Goal: Complete application form: Complete application form

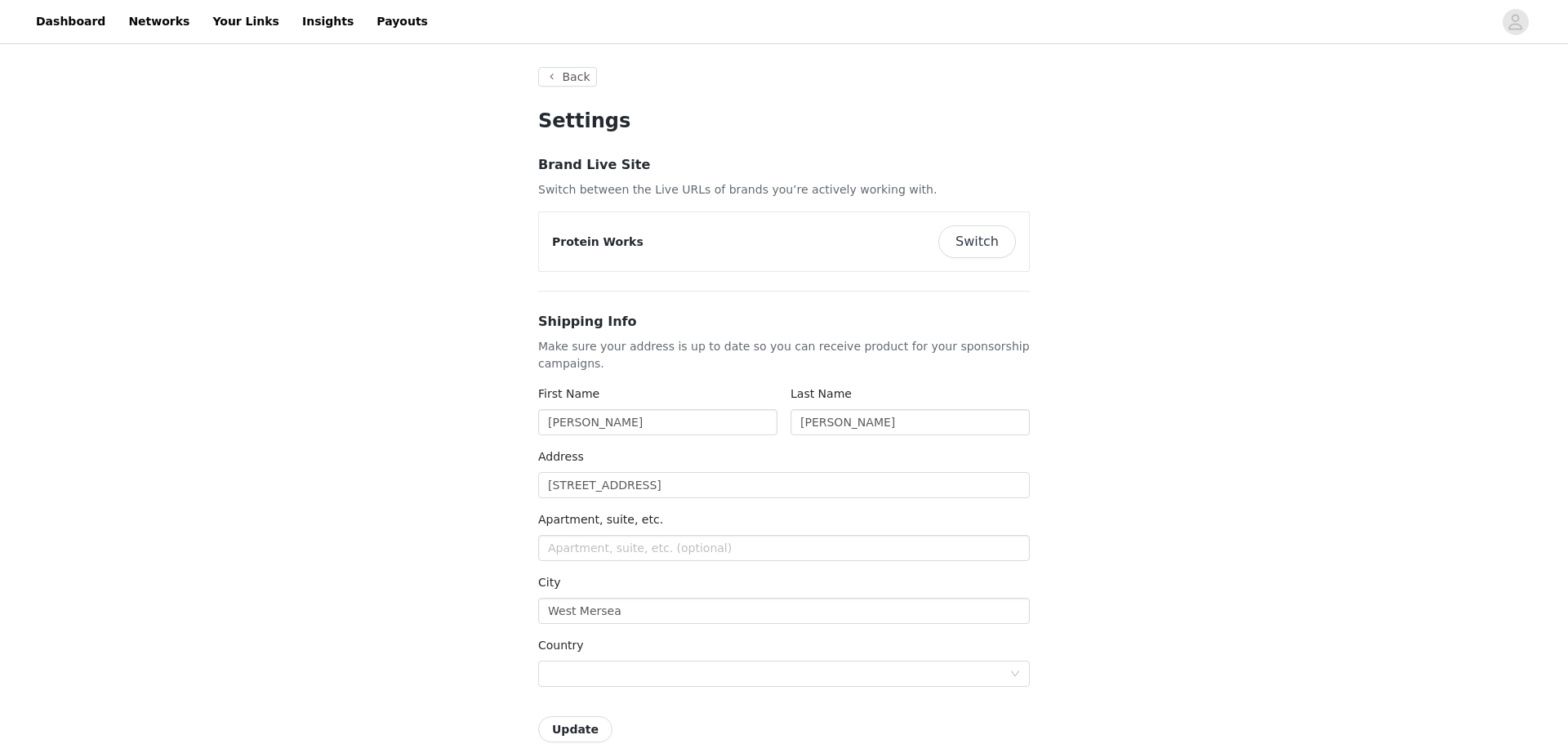
type input "+1 ([GEOGRAPHIC_DATA])"
click at [118, 37] on link "Networks" at bounding box center [159, 21] width 81 height 37
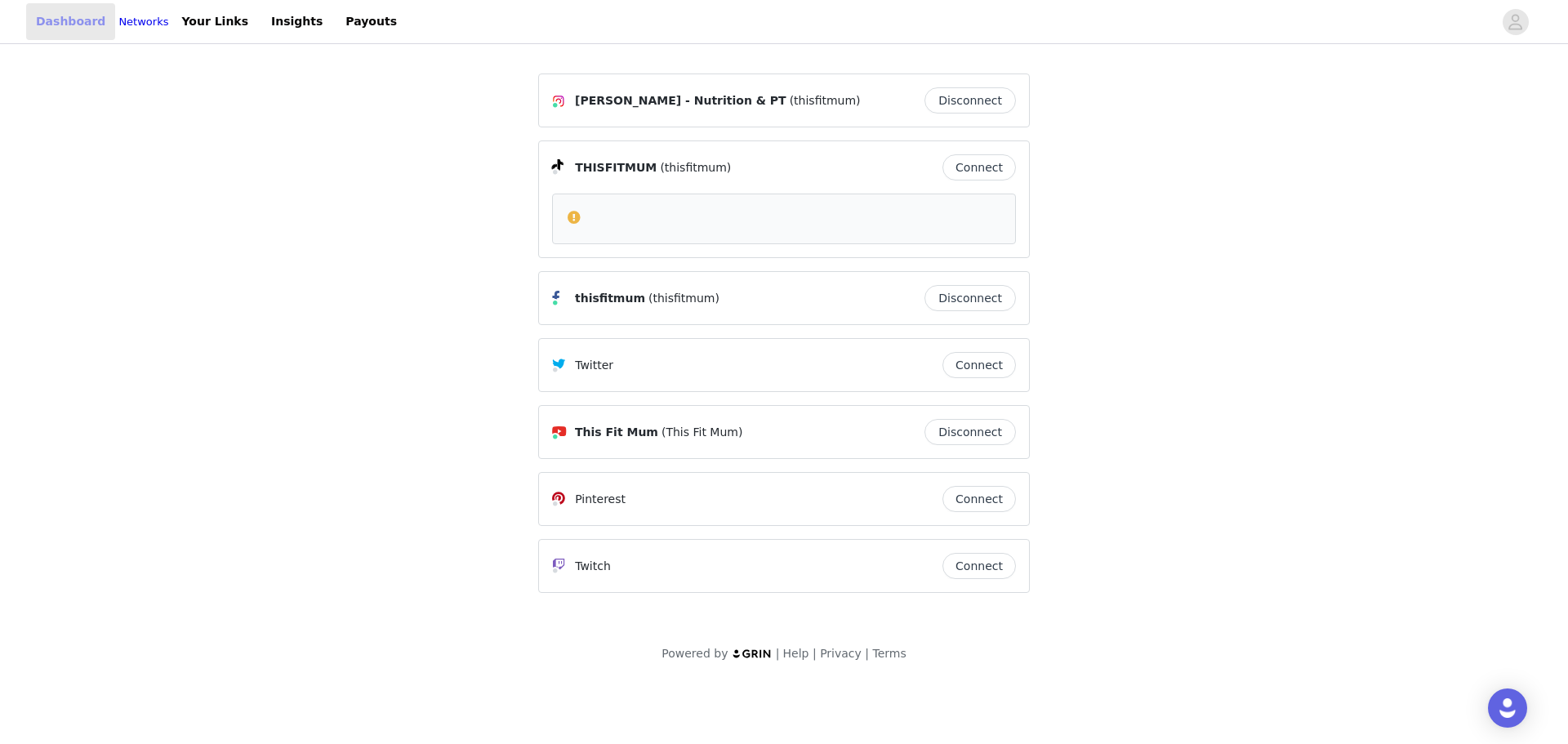
click at [54, 34] on link "Dashboard" at bounding box center [70, 21] width 89 height 37
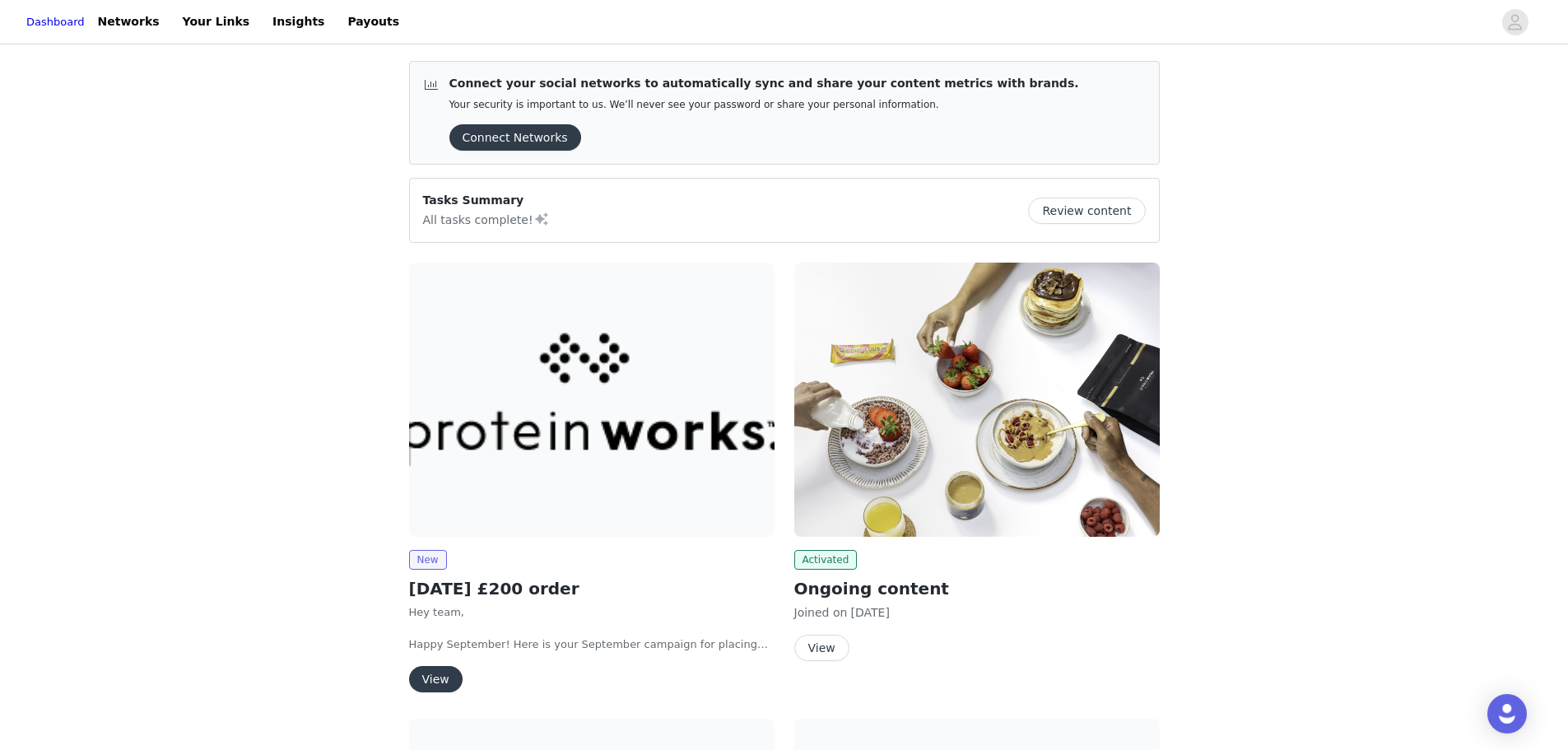
click at [451, 670] on button "View" at bounding box center [436, 678] width 54 height 26
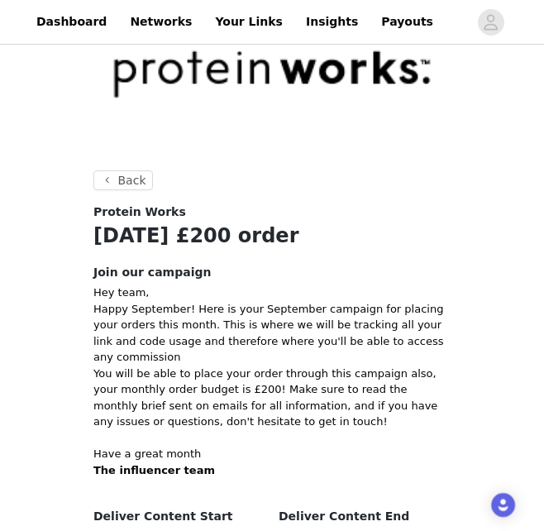
scroll to position [282, 0]
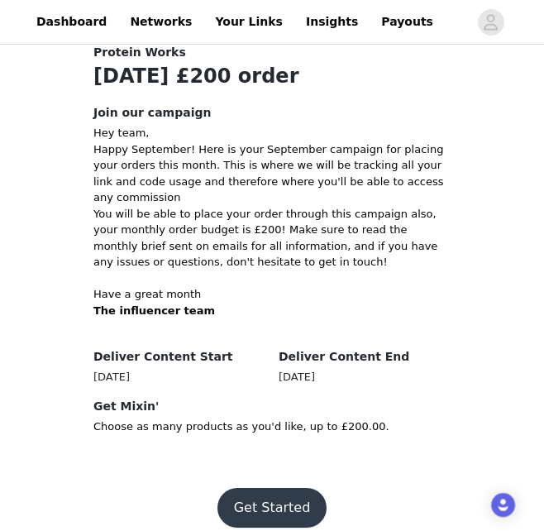
click at [277, 502] on button "Get Started" at bounding box center [273, 508] width 110 height 40
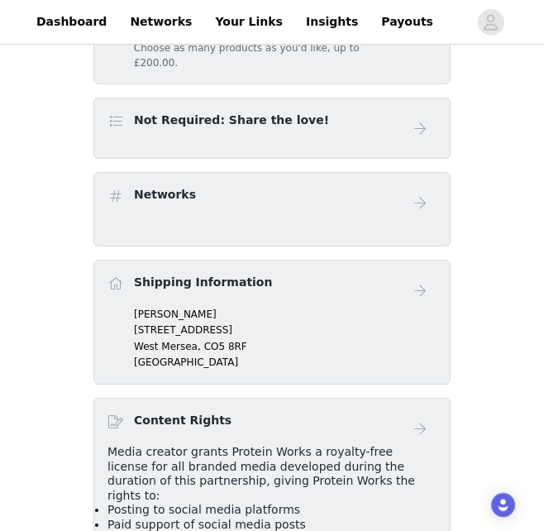
scroll to position [83, 0]
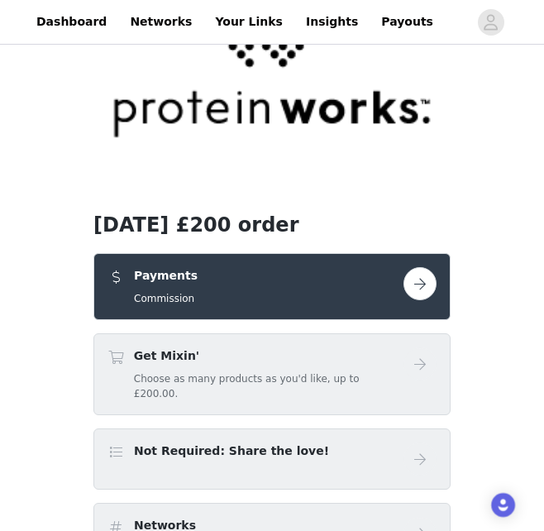
click at [429, 290] on button "button" at bounding box center [420, 283] width 33 height 33
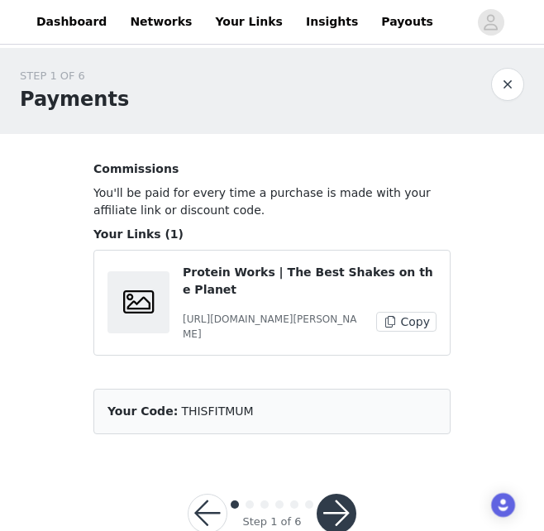
click at [337, 509] on button "button" at bounding box center [337, 514] width 40 height 40
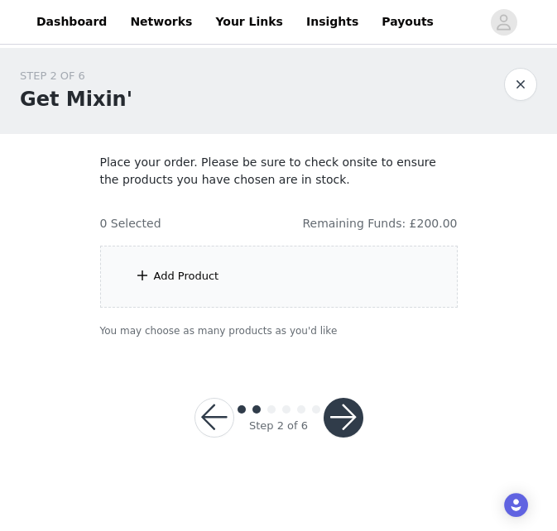
click at [270, 299] on div "Add Product" at bounding box center [278, 277] width 357 height 62
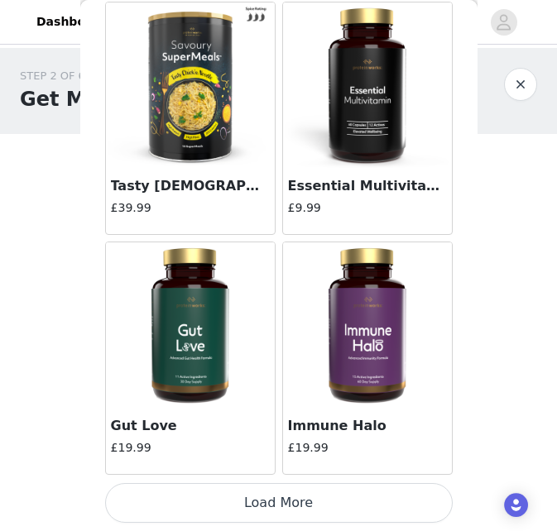
click at [352, 512] on button "Load More" at bounding box center [279, 503] width 348 height 40
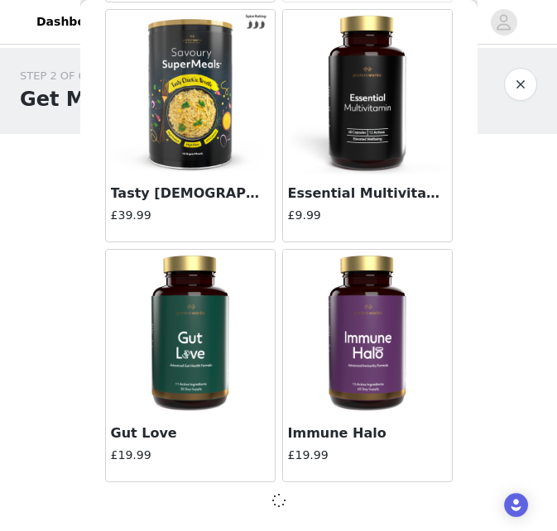
scroll to position [2001, 0]
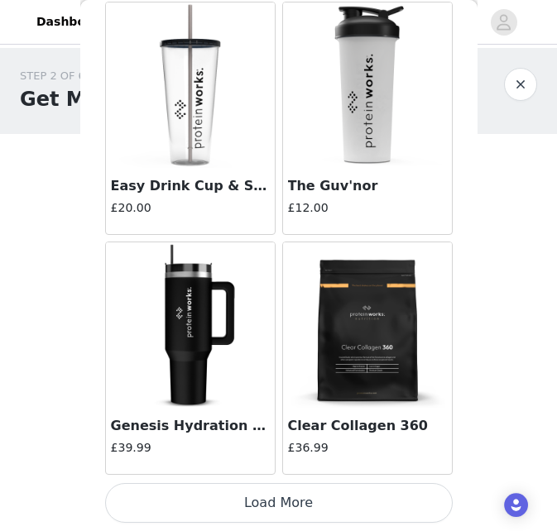
click at [400, 503] on button "Load More" at bounding box center [279, 503] width 348 height 40
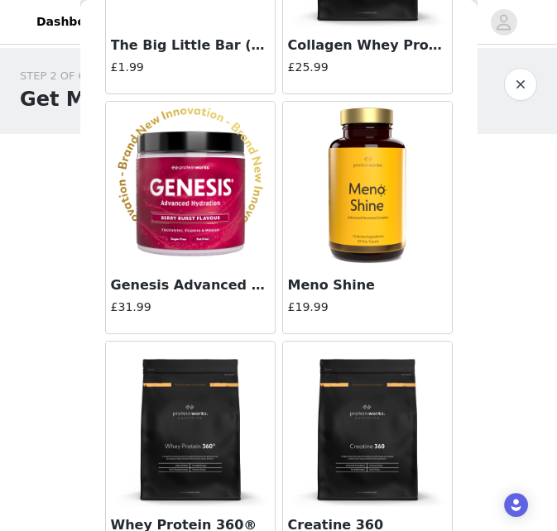
scroll to position [6800, 0]
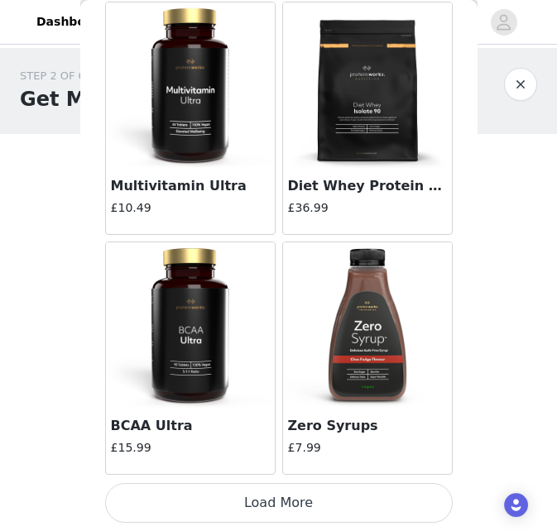
click at [309, 493] on button "Load More" at bounding box center [279, 503] width 348 height 40
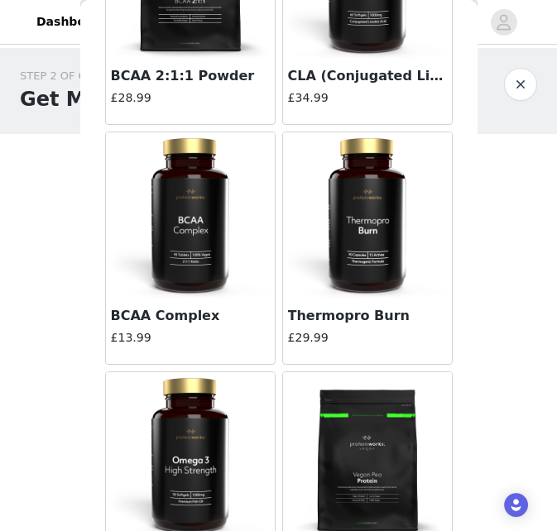
scroll to position [9200, 0]
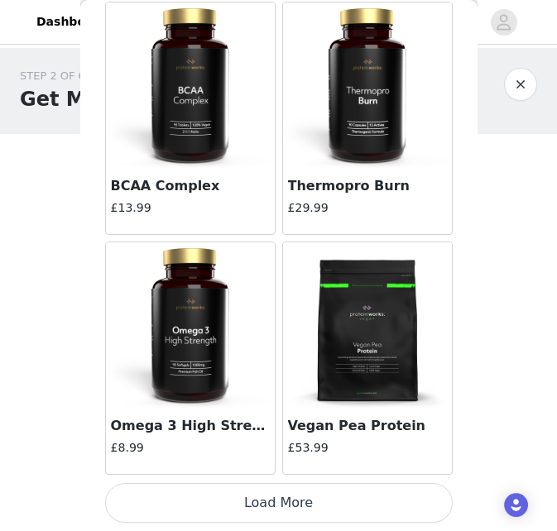
click at [317, 503] on button "Load More" at bounding box center [279, 503] width 348 height 40
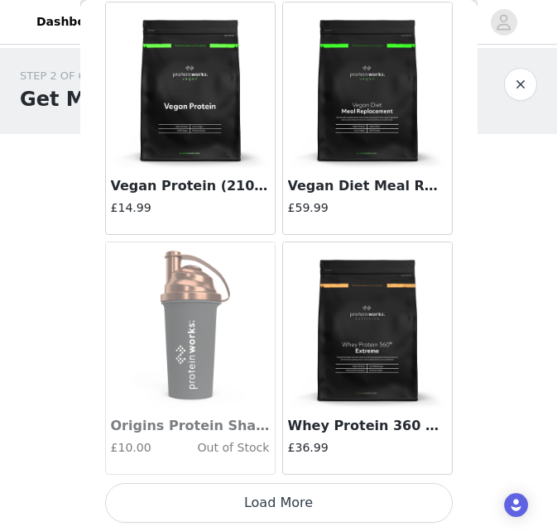
click at [326, 502] on button "Load More" at bounding box center [279, 503] width 348 height 40
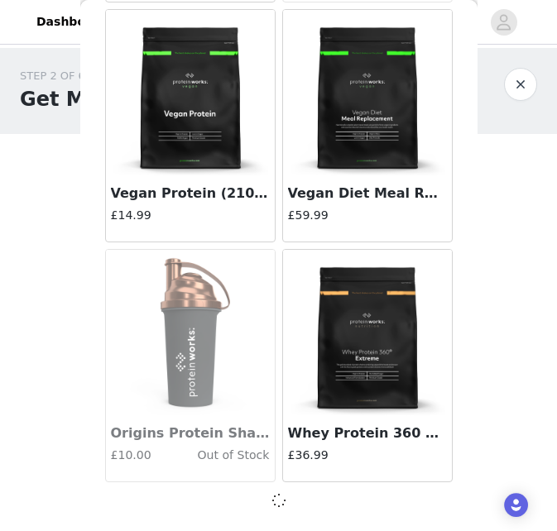
scroll to position [11592, 0]
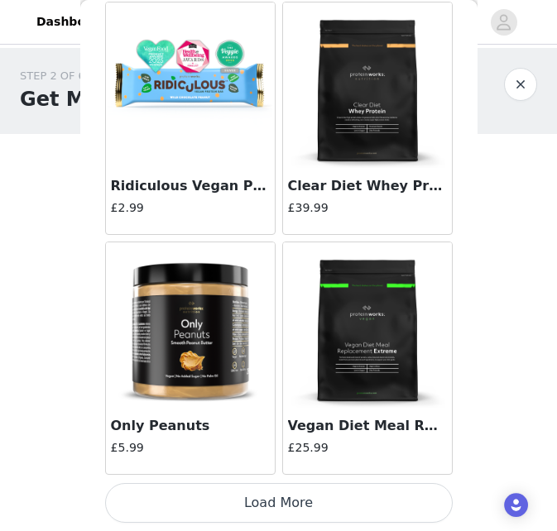
click at [345, 507] on button "Load More" at bounding box center [279, 503] width 348 height 40
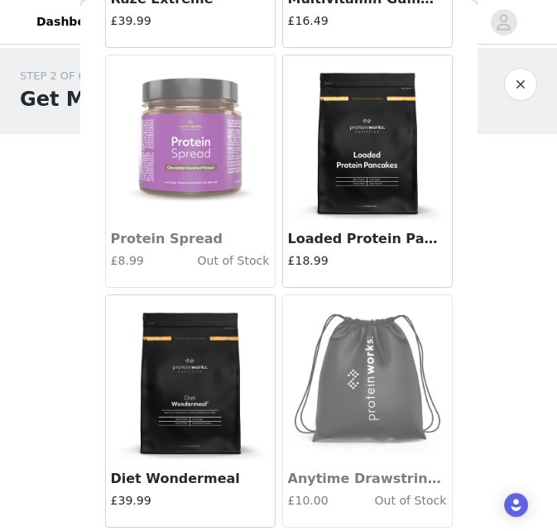
scroll to position [12959, 0]
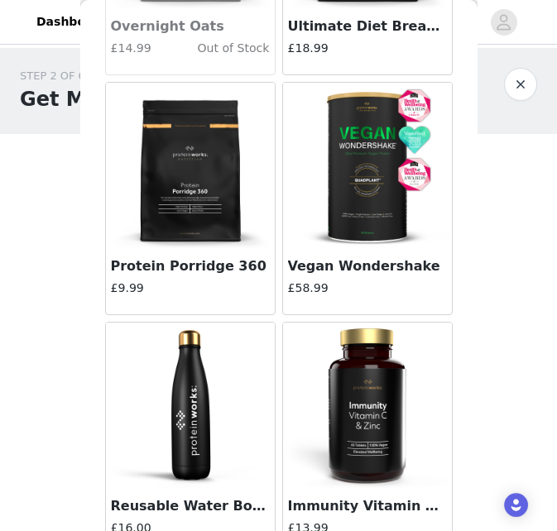
click at [380, 199] on img at bounding box center [367, 165] width 165 height 165
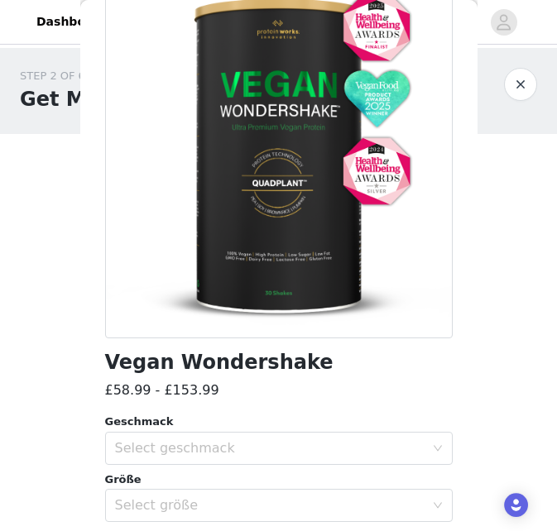
scroll to position [331, 0]
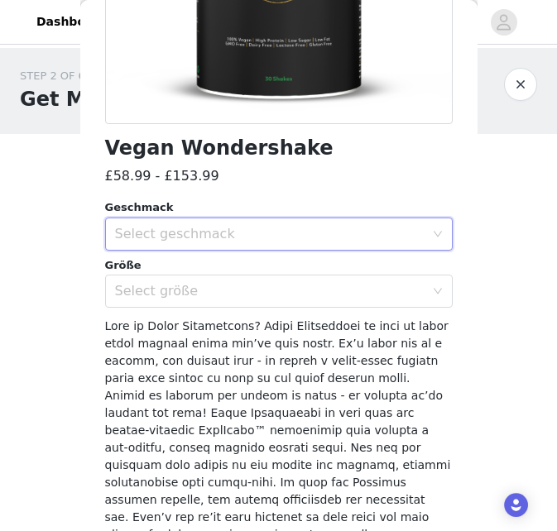
click at [269, 223] on div "Select geschmack" at bounding box center [273, 233] width 317 height 31
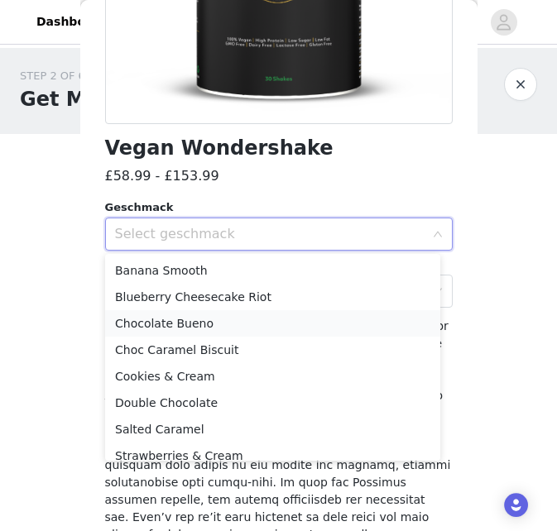
click at [276, 321] on li "Chocolate Bueno" at bounding box center [272, 323] width 335 height 26
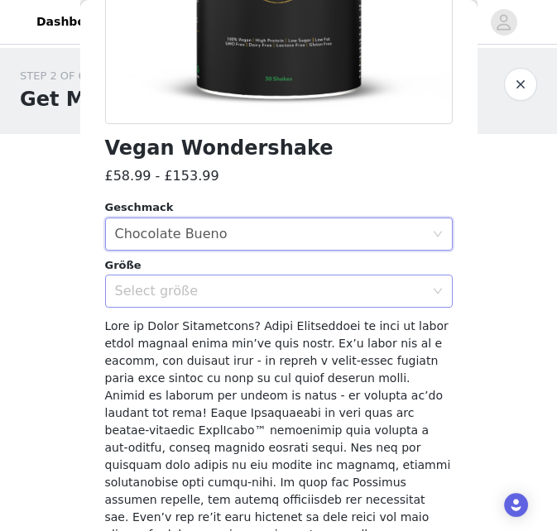
click at [287, 296] on div "Select größe" at bounding box center [269, 291] width 309 height 17
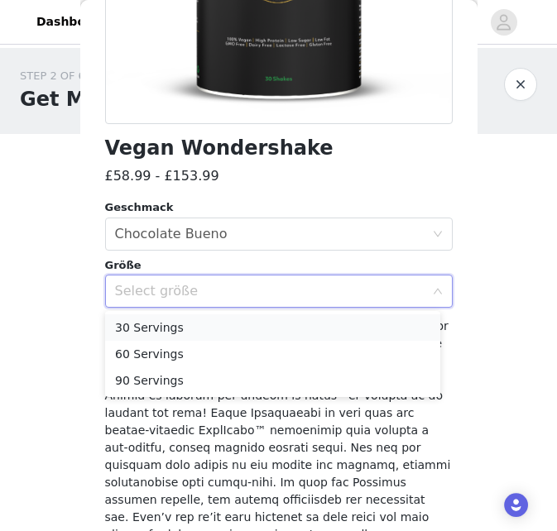
click at [289, 328] on li "30 Servings" at bounding box center [272, 327] width 335 height 26
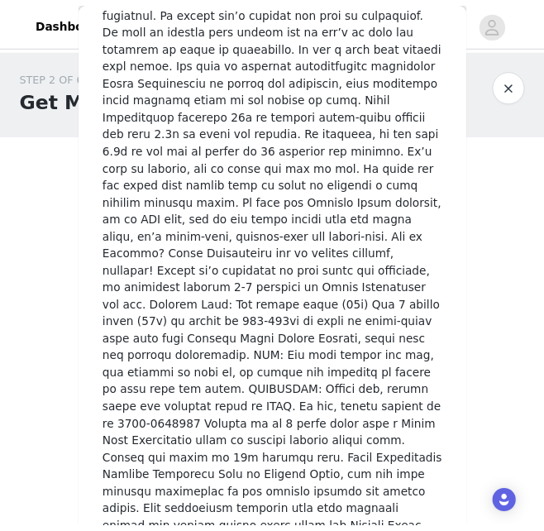
scroll to position [1890, 0]
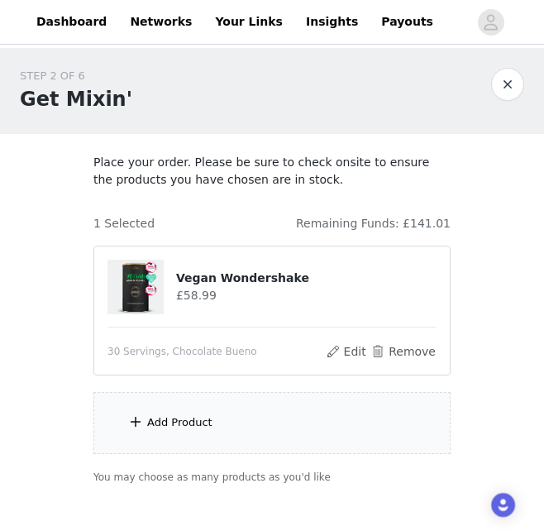
click at [360, 433] on div "Add Product" at bounding box center [272, 423] width 357 height 62
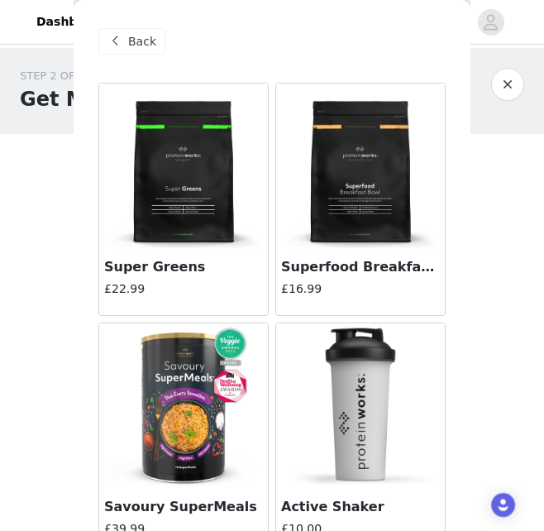
scroll to position [12959, 0]
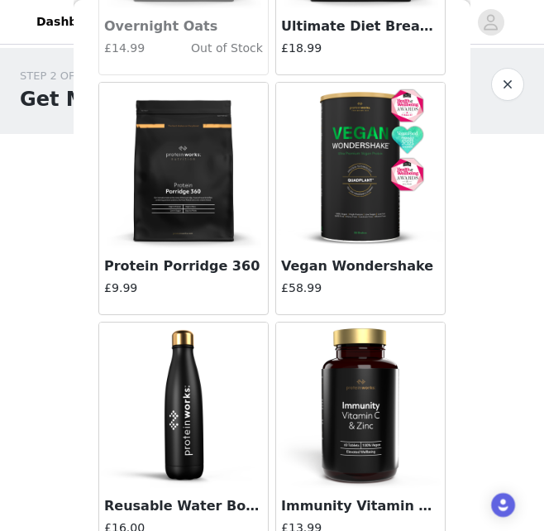
click at [343, 209] on img at bounding box center [360, 165] width 165 height 165
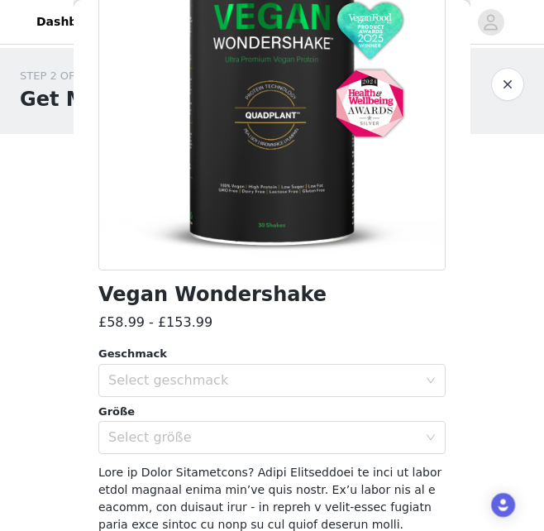
scroll to position [331, 0]
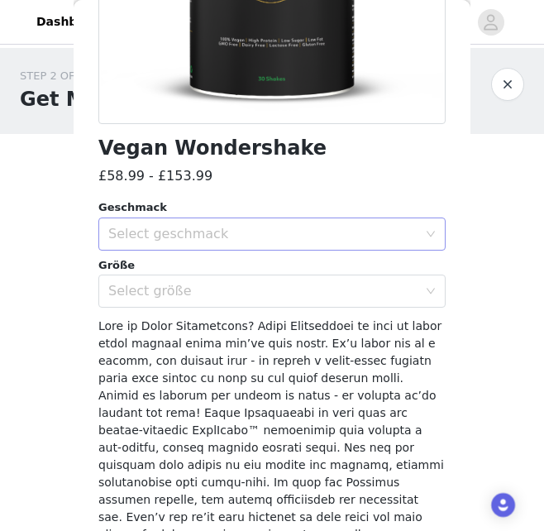
click at [284, 233] on div "Select geschmack" at bounding box center [262, 234] width 309 height 17
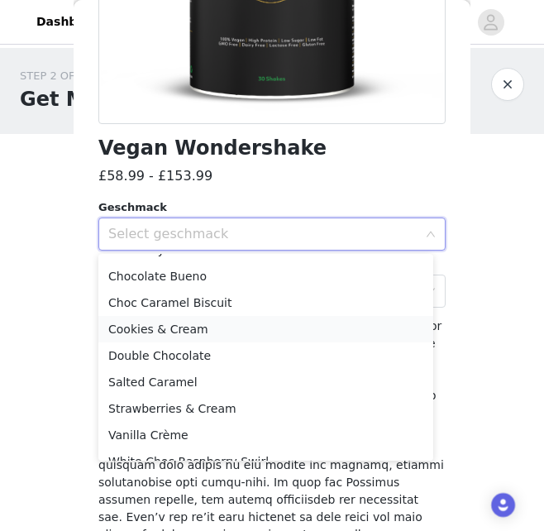
scroll to position [65, 0]
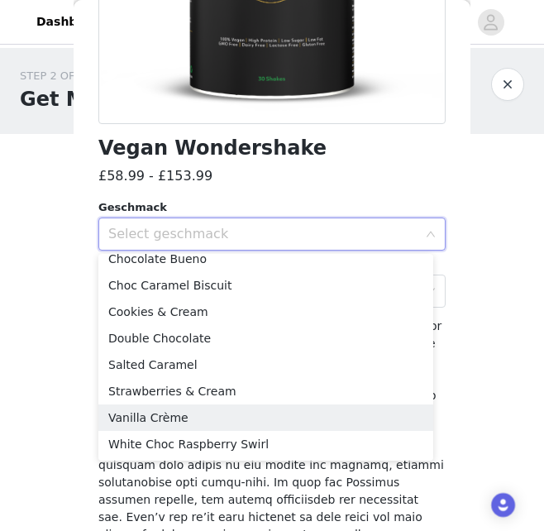
drag, startPoint x: 200, startPoint y: 412, endPoint x: 228, endPoint y: 410, distance: 28.2
click at [199, 413] on li "Vanilla Crème" at bounding box center [265, 418] width 335 height 26
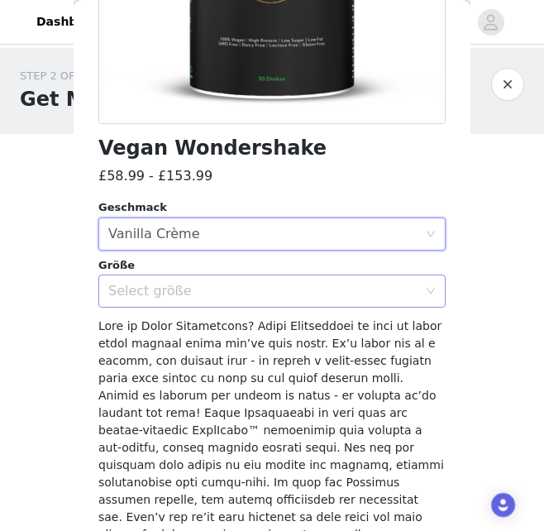
click at [258, 298] on div "Select größe" at bounding box center [262, 291] width 309 height 17
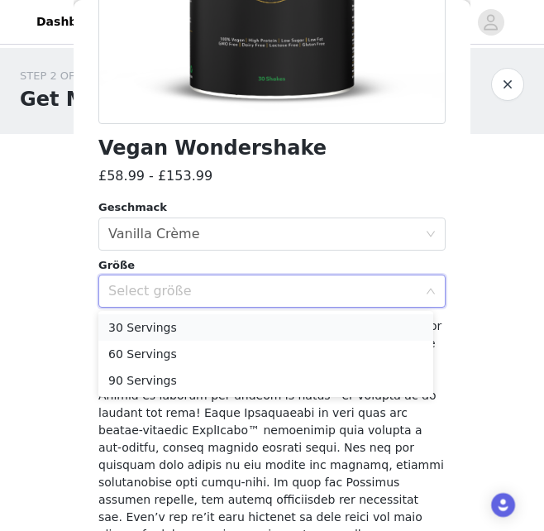
click at [267, 327] on li "30 Servings" at bounding box center [265, 327] width 335 height 26
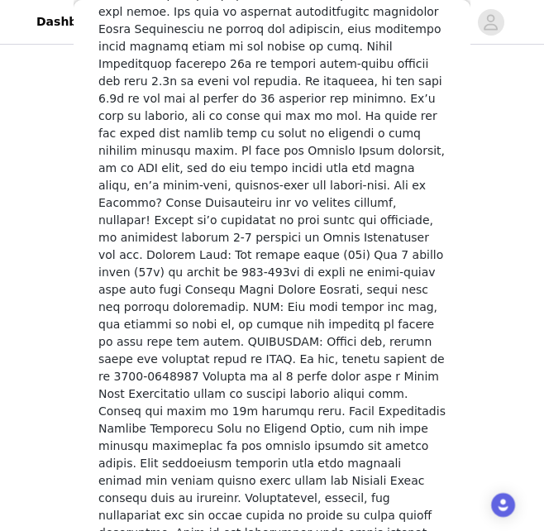
scroll to position [1890, 0]
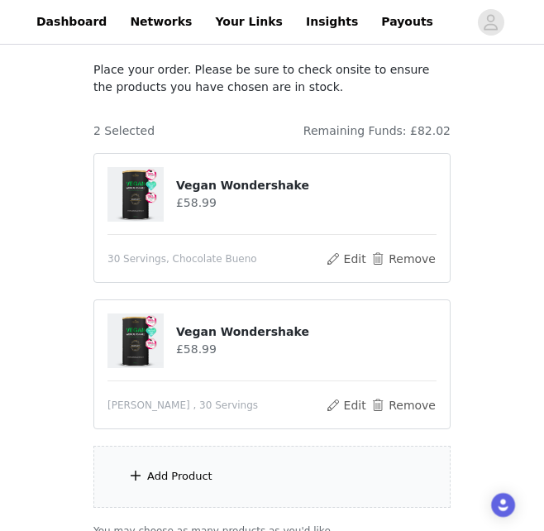
click at [266, 465] on div "Add Product" at bounding box center [272, 477] width 357 height 62
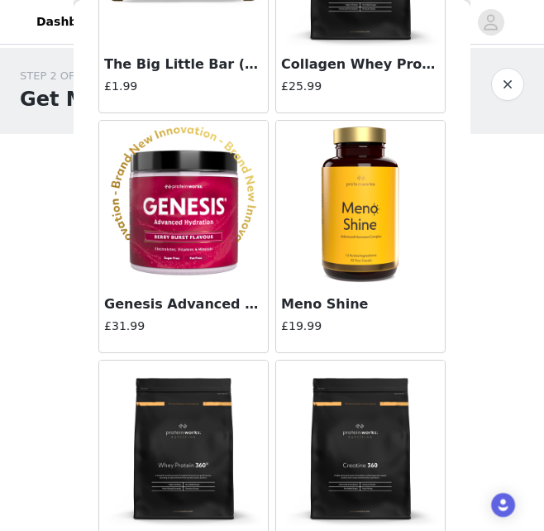
scroll to position [6206, 0]
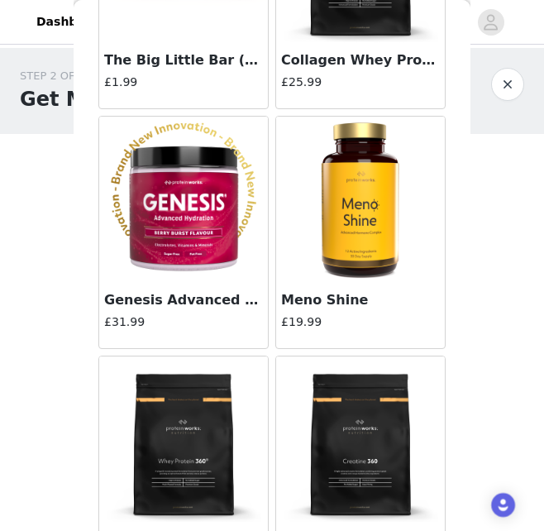
click at [203, 244] on img at bounding box center [183, 199] width 165 height 165
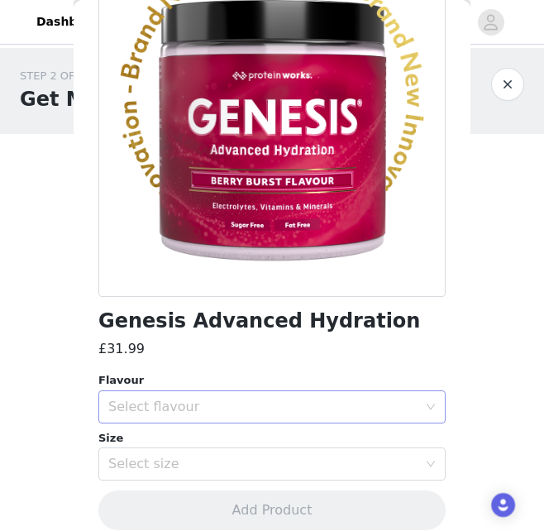
scroll to position [165, 0]
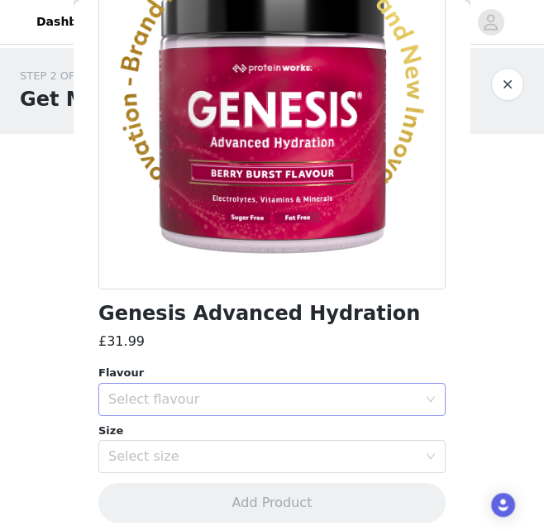
click at [346, 391] on div "Select flavour" at bounding box center [262, 399] width 309 height 17
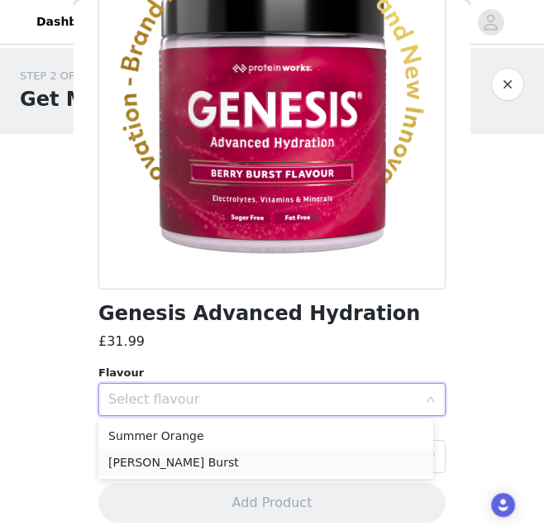
click at [321, 466] on li "Berry Burst" at bounding box center [265, 462] width 335 height 26
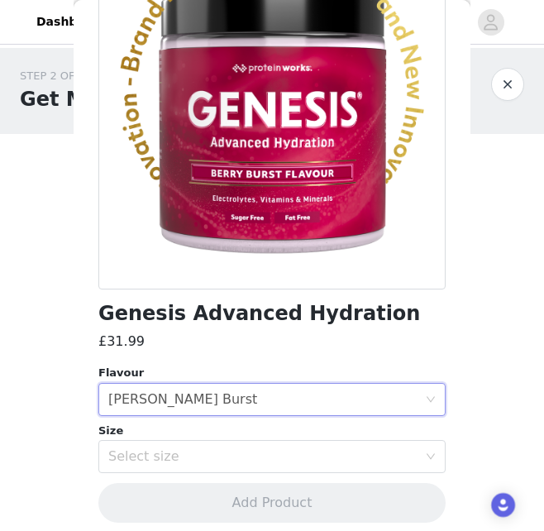
click at [320, 467] on div "Select size" at bounding box center [266, 456] width 317 height 31
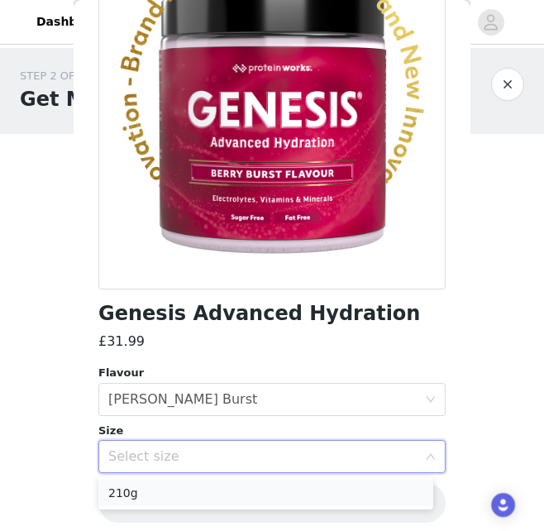
click at [299, 492] on li "210g" at bounding box center [265, 493] width 335 height 26
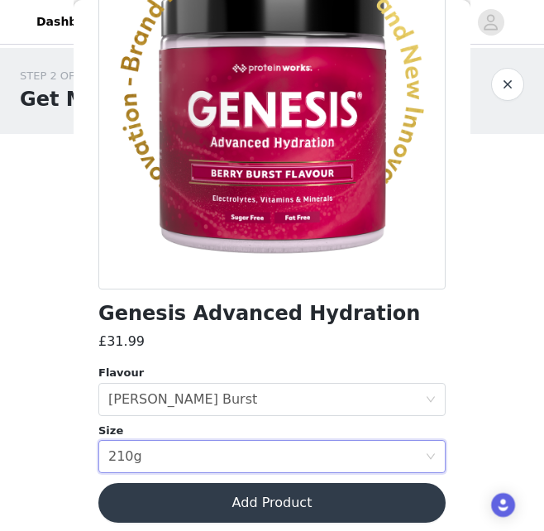
click at [292, 503] on button "Add Product" at bounding box center [272, 503] width 348 height 40
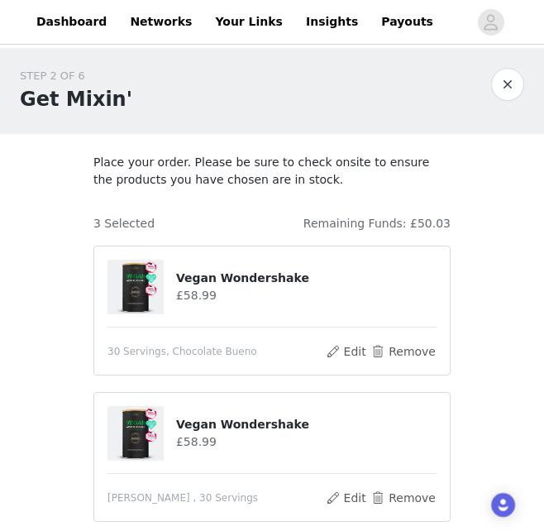
scroll to position [386, 0]
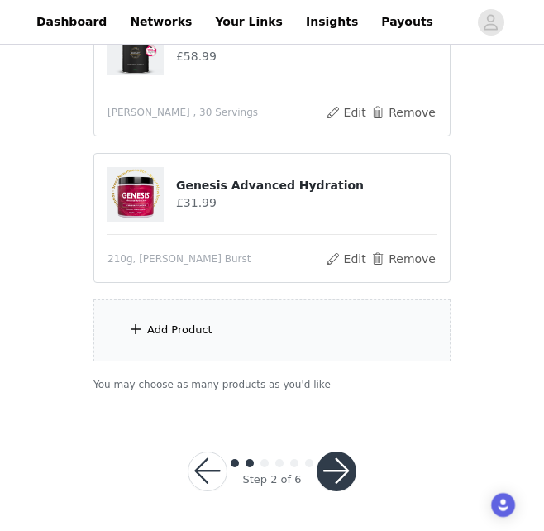
click at [371, 352] on div "Add Product" at bounding box center [272, 331] width 357 height 62
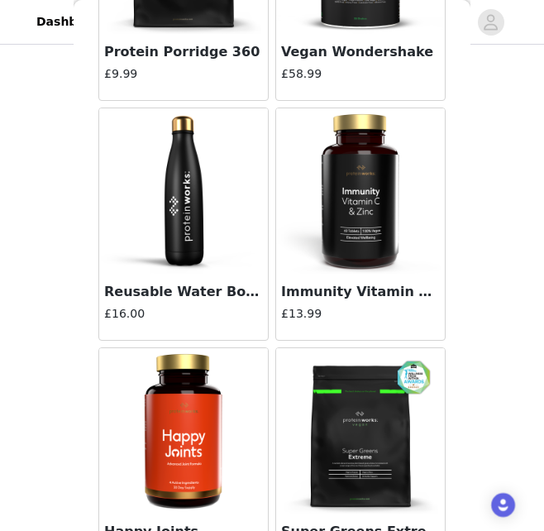
scroll to position [13240, 0]
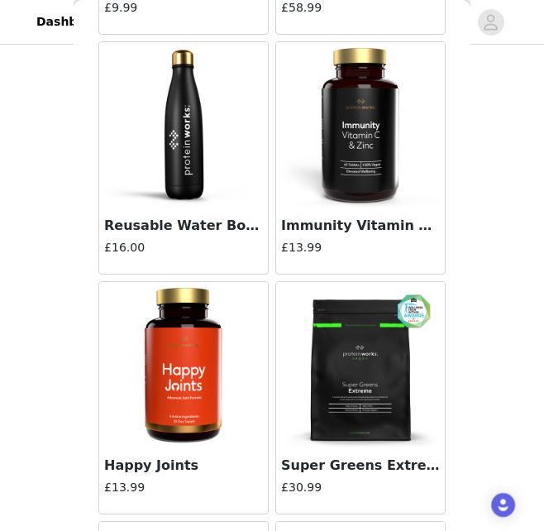
click at [220, 387] on img at bounding box center [183, 364] width 165 height 165
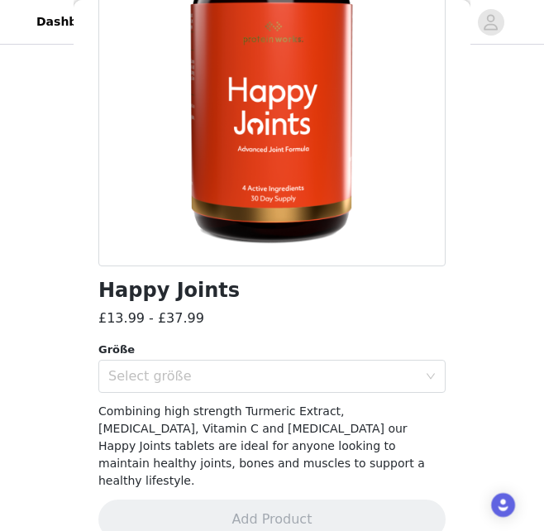
scroll to position [199, 0]
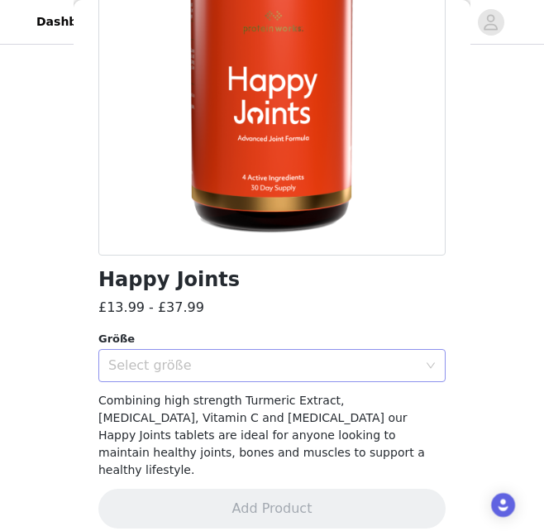
click at [250, 365] on div "Select größe" at bounding box center [262, 365] width 309 height 17
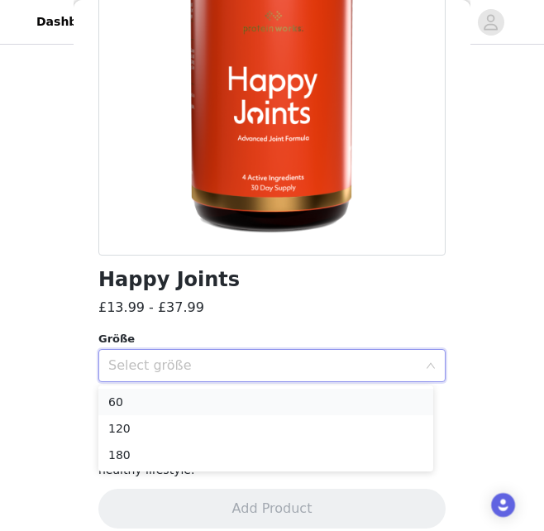
click at [246, 401] on li "60" at bounding box center [265, 402] width 335 height 26
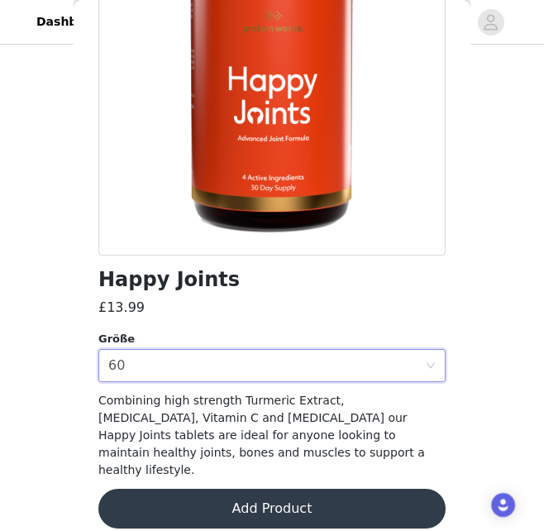
click at [282, 493] on button "Add Product" at bounding box center [272, 509] width 348 height 40
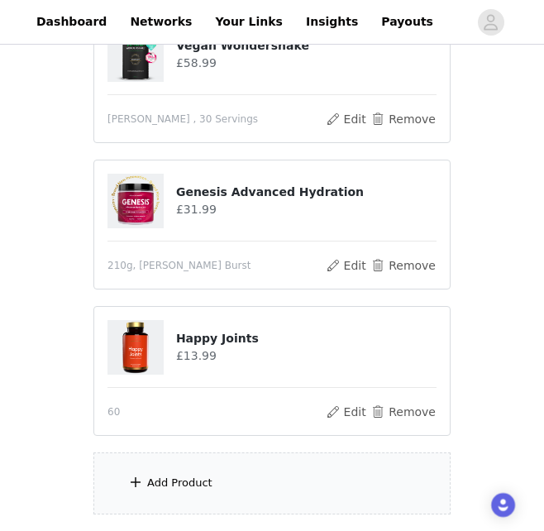
scroll to position [532, 0]
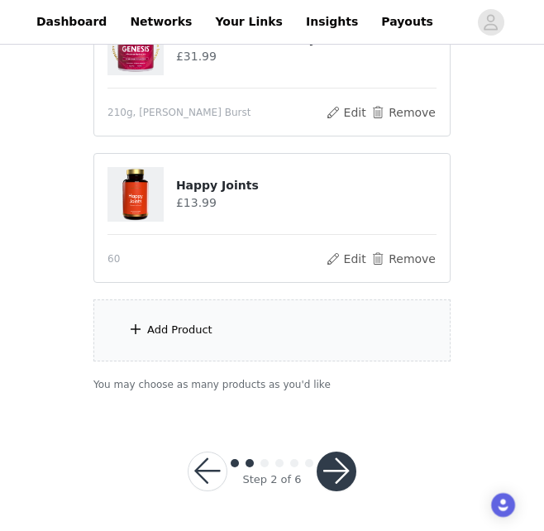
click at [314, 349] on div "Add Product" at bounding box center [272, 331] width 357 height 62
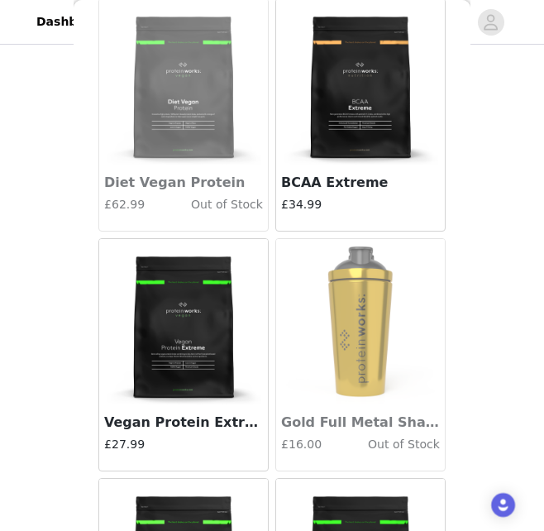
scroll to position [11091, 0]
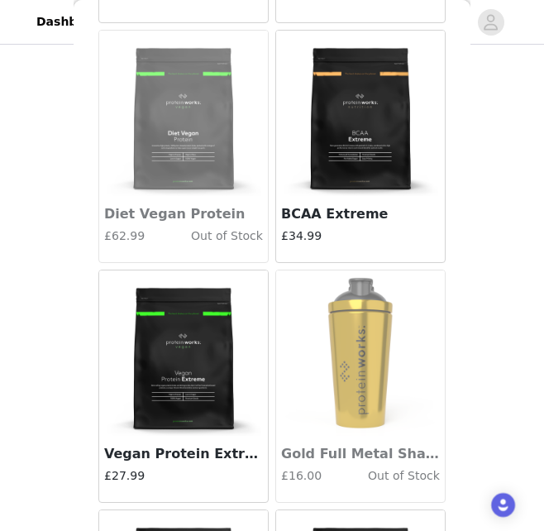
click at [383, 158] on img at bounding box center [360, 113] width 165 height 165
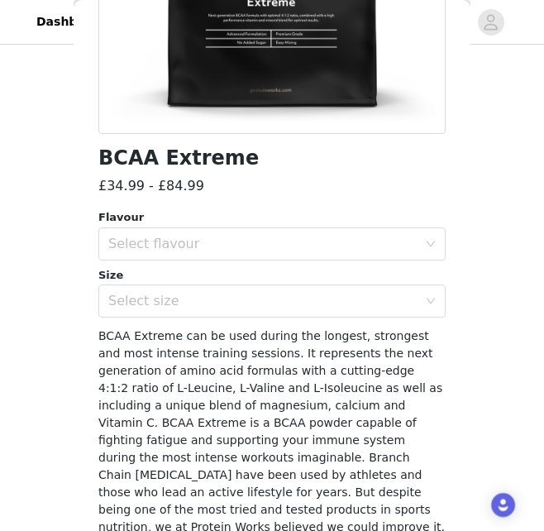
scroll to position [331, 0]
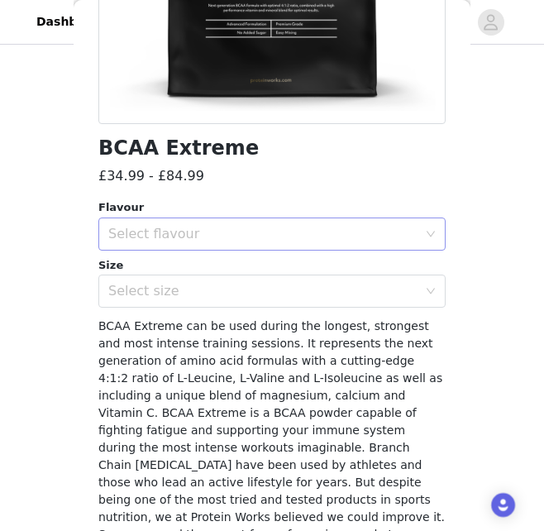
click at [359, 234] on div "Select flavour" at bounding box center [262, 234] width 309 height 17
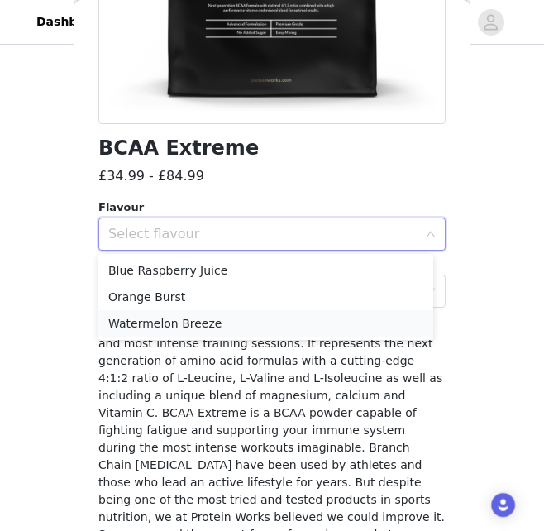
click at [333, 314] on li "Watermelon Breeze" at bounding box center [265, 323] width 335 height 26
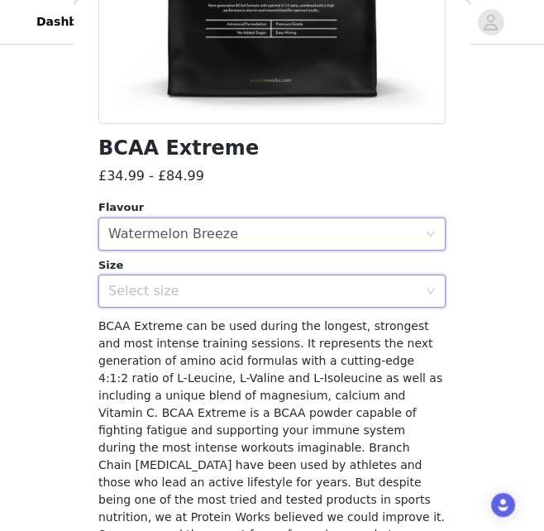
click at [332, 306] on div "Select size" at bounding box center [266, 291] width 317 height 31
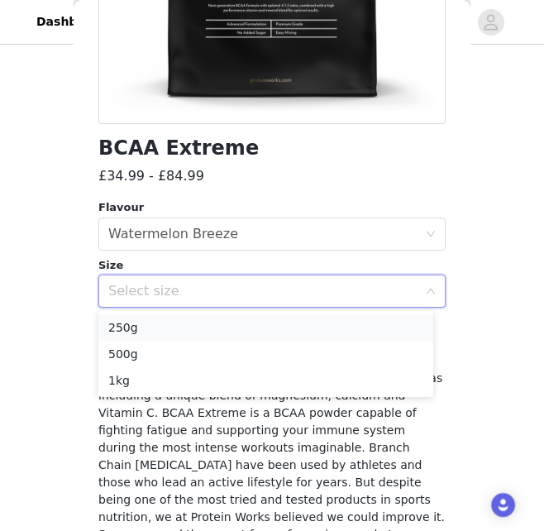
click at [336, 326] on li "250g" at bounding box center [265, 327] width 335 height 26
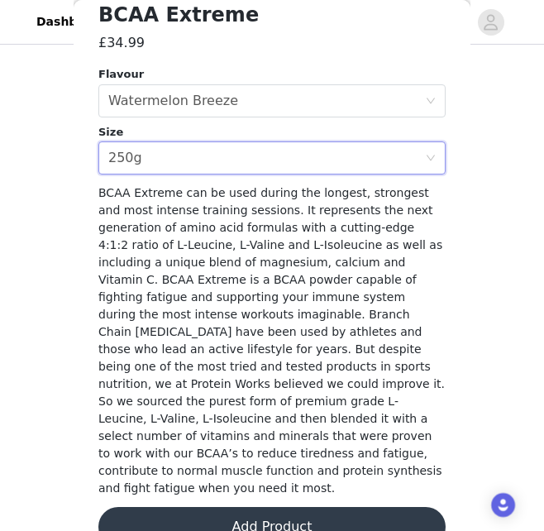
scroll to position [465, 0]
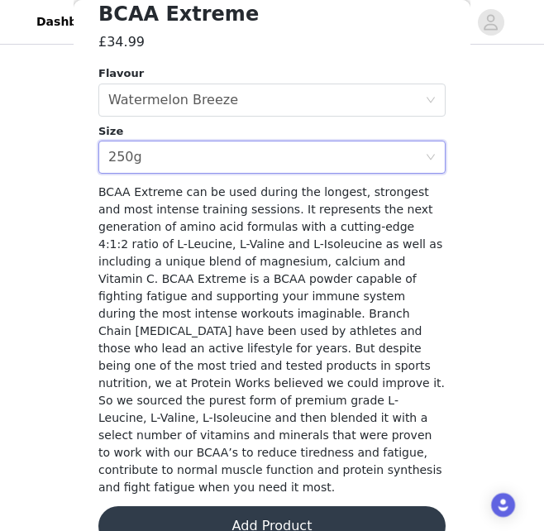
click at [286, 506] on button "Add Product" at bounding box center [272, 526] width 348 height 40
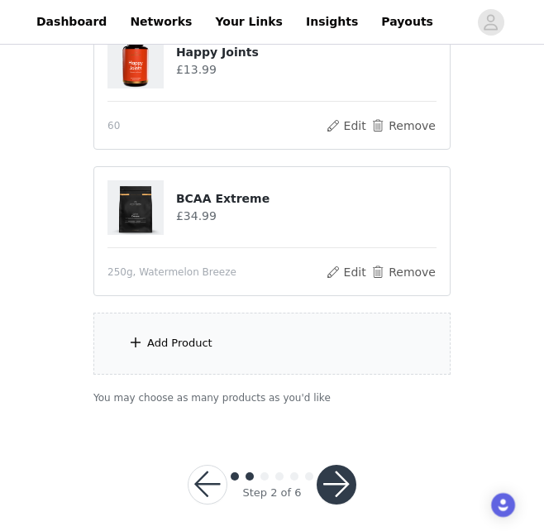
scroll to position [679, 0]
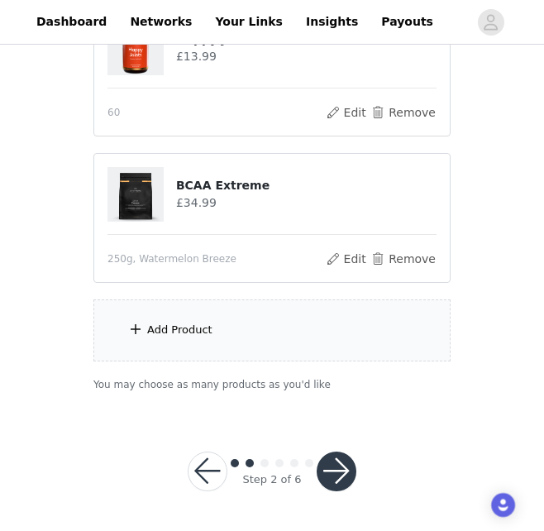
click at [390, 337] on div "Add Product" at bounding box center [272, 331] width 357 height 62
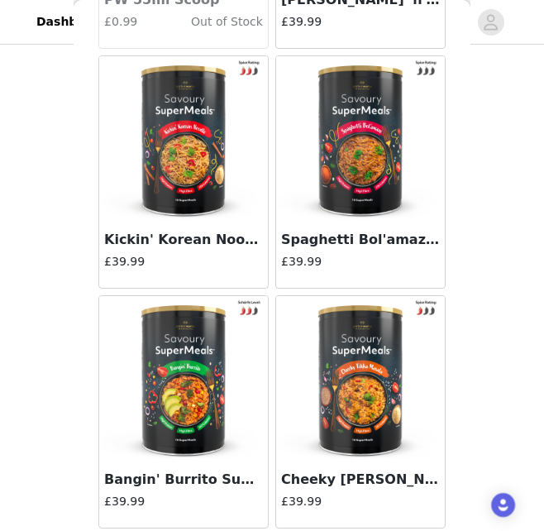
scroll to position [0, 0]
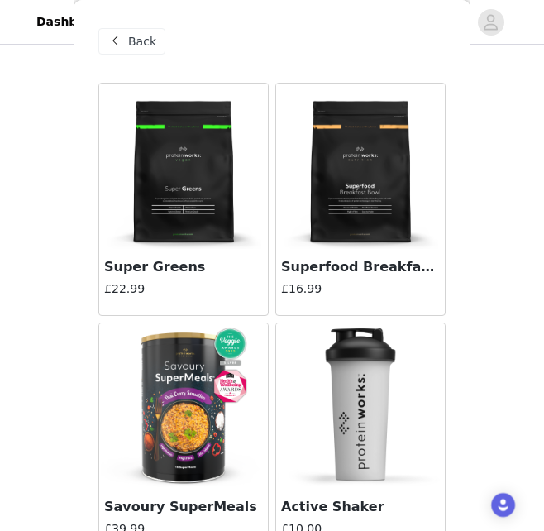
click at [138, 41] on span "Back" at bounding box center [142, 41] width 28 height 17
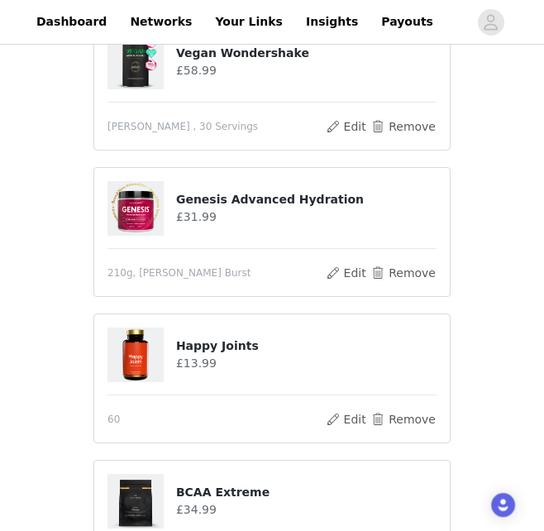
scroll to position [679, 0]
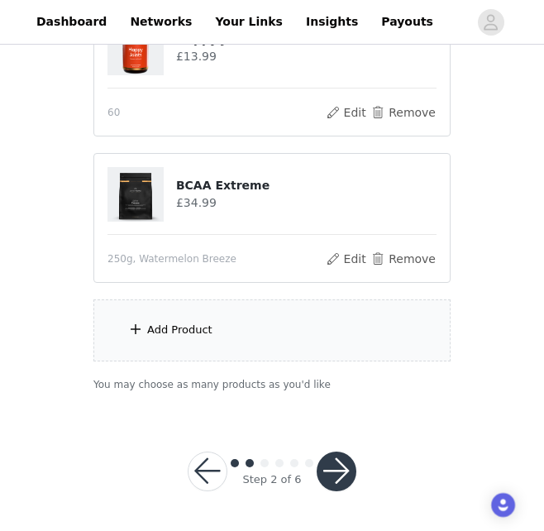
click at [348, 472] on button "button" at bounding box center [337, 472] width 40 height 40
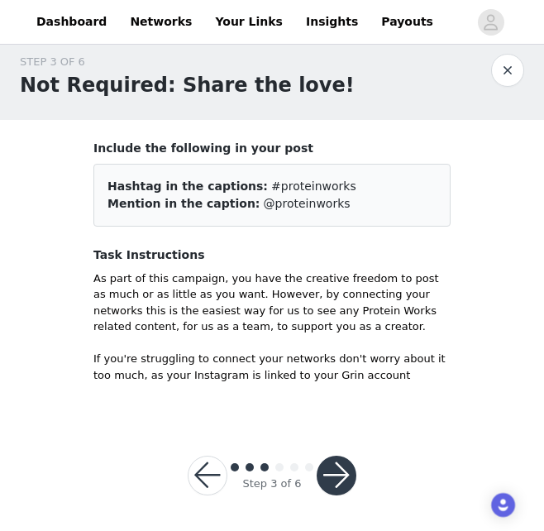
scroll to position [18, 0]
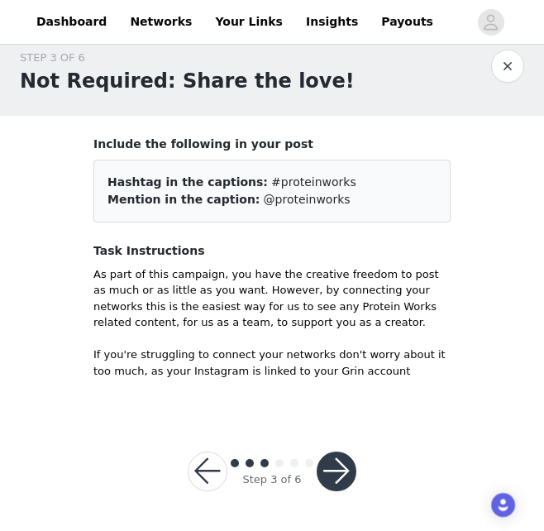
click at [348, 471] on button "button" at bounding box center [337, 472] width 40 height 40
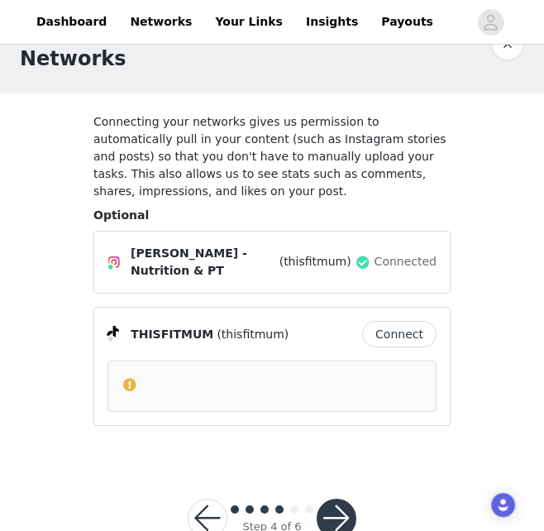
scroll to position [62, 0]
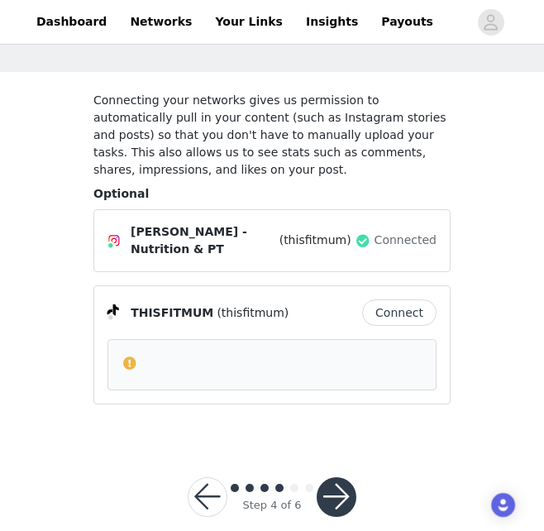
click at [346, 477] on button "button" at bounding box center [337, 497] width 40 height 40
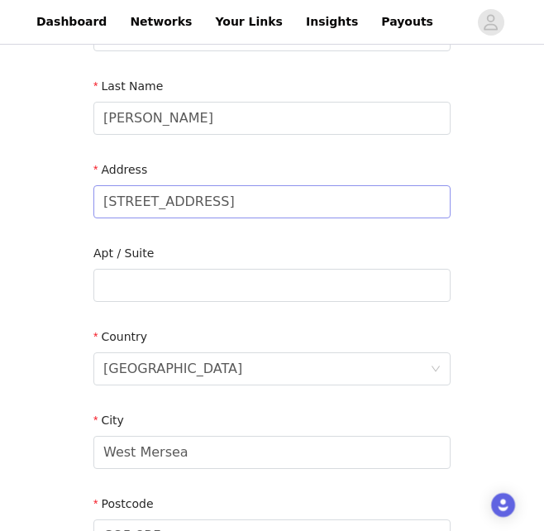
scroll to position [514, 0]
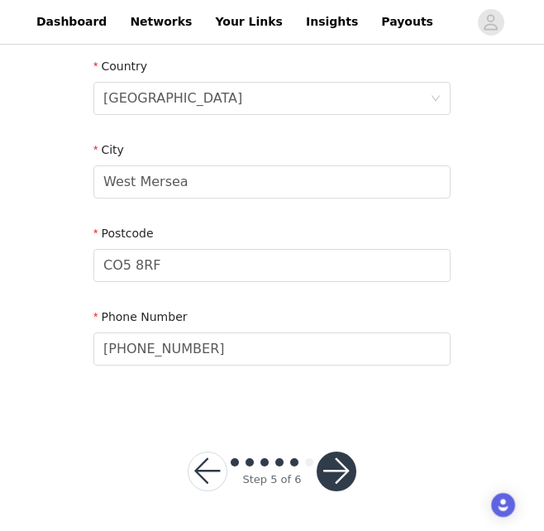
click at [352, 465] on button "button" at bounding box center [337, 472] width 40 height 40
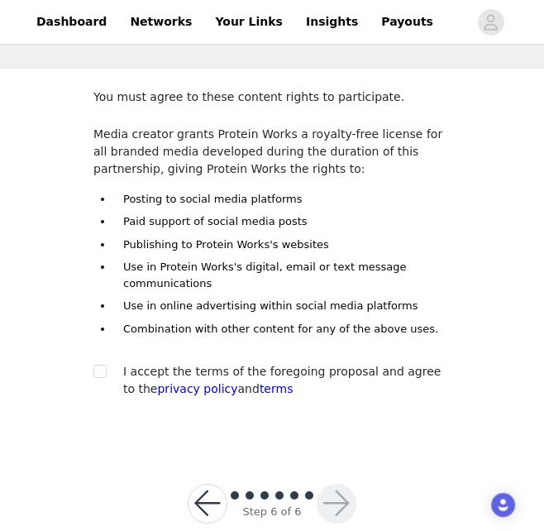
scroll to position [98, 0]
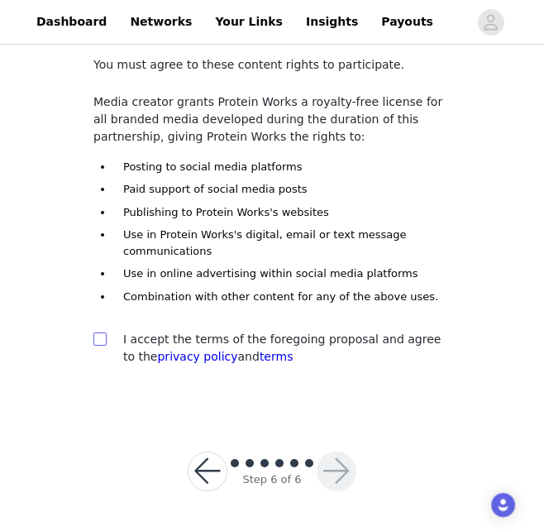
click at [104, 338] on input "checkbox" at bounding box center [100, 339] width 12 height 12
checkbox input "true"
click at [341, 482] on button "button" at bounding box center [337, 472] width 40 height 40
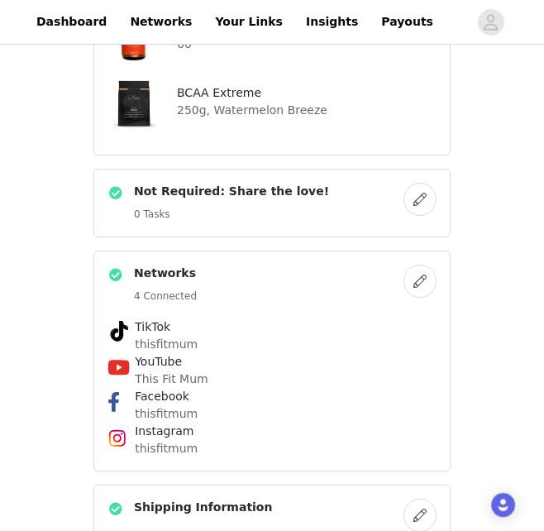
scroll to position [1161, 0]
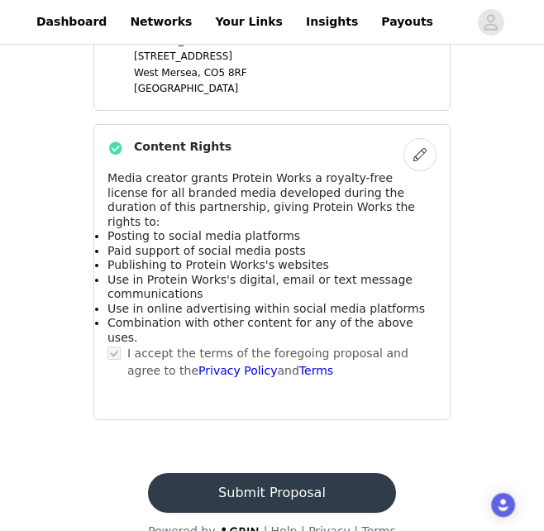
click at [348, 473] on button "Submit Proposal" at bounding box center [271, 493] width 247 height 40
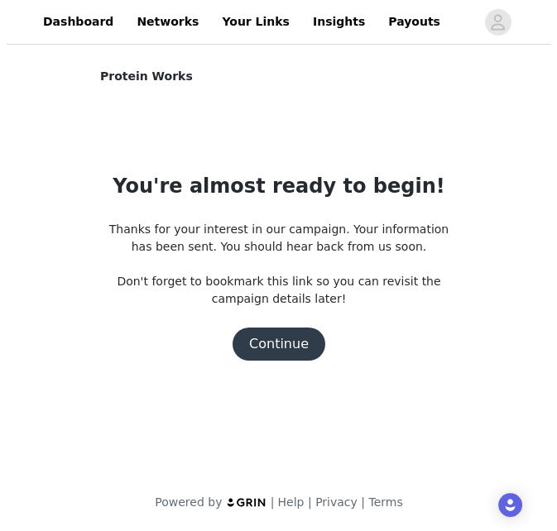
scroll to position [0, 0]
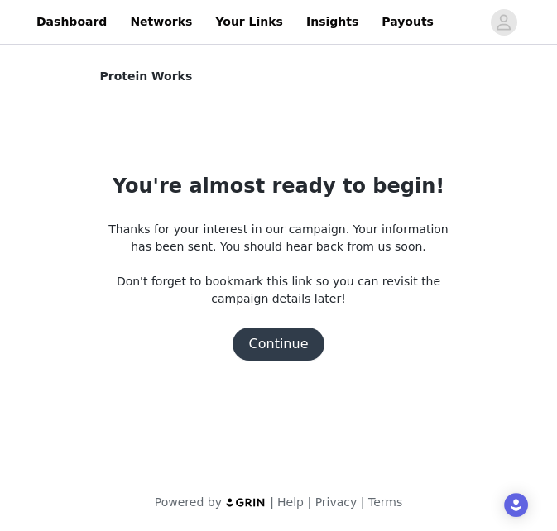
click at [277, 345] on button "Continue" at bounding box center [279, 344] width 93 height 33
